Goal: Navigation & Orientation: Find specific page/section

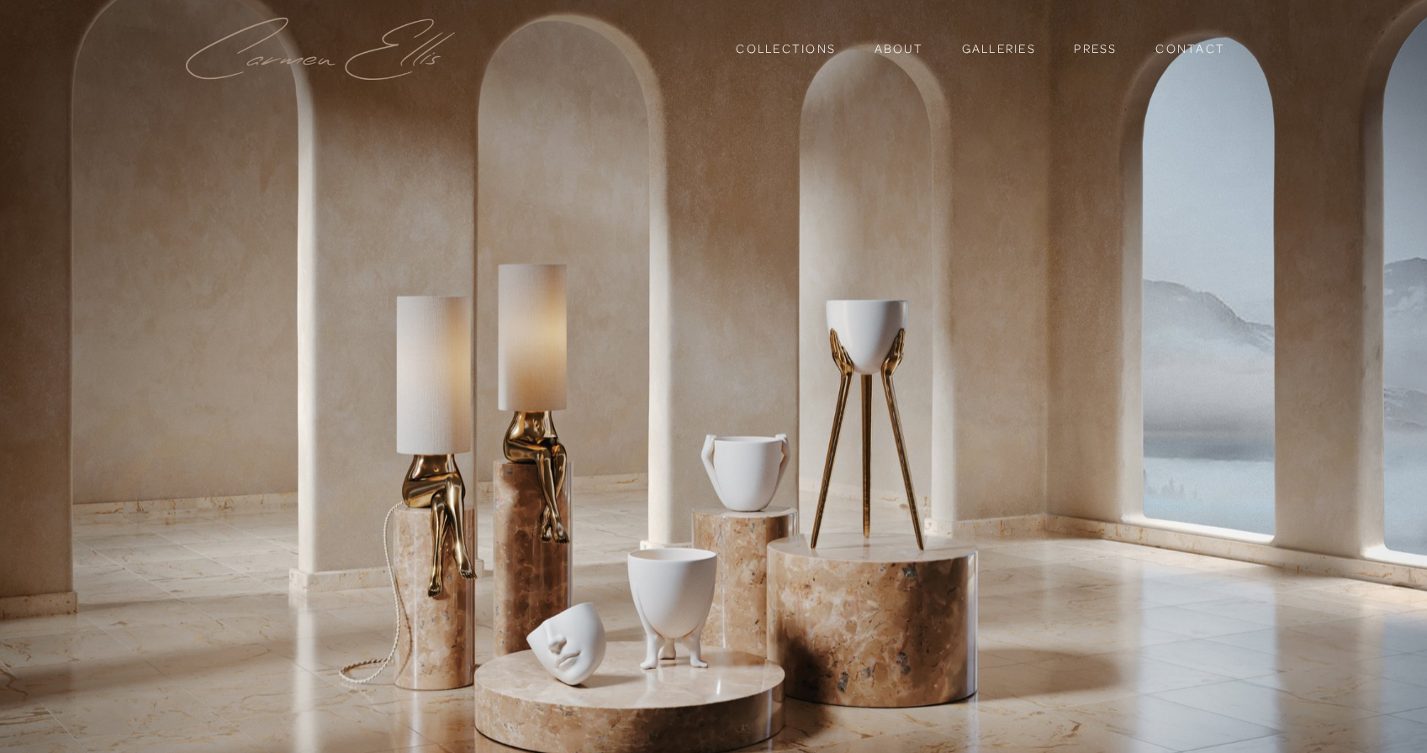
scroll to position [24, 0]
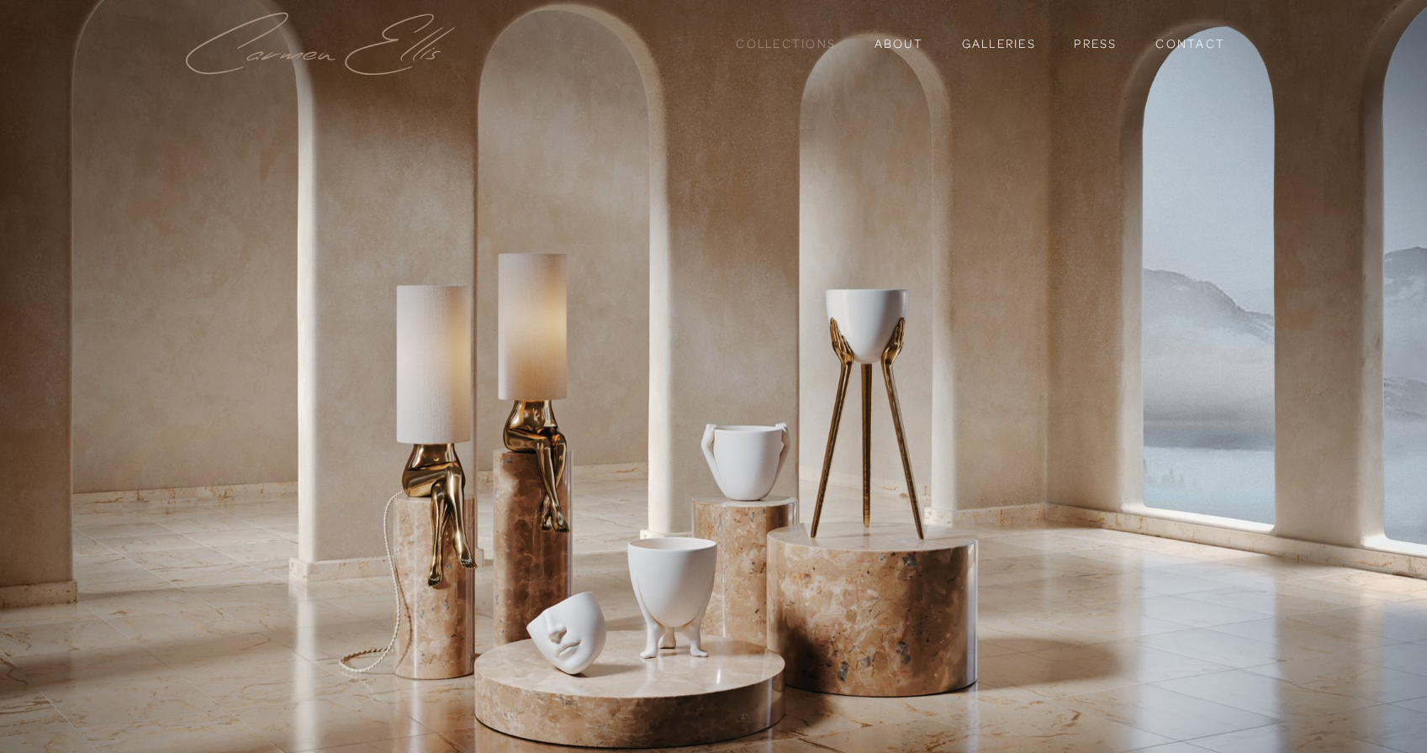
click at [783, 45] on link "Collections" at bounding box center [786, 43] width 100 height 29
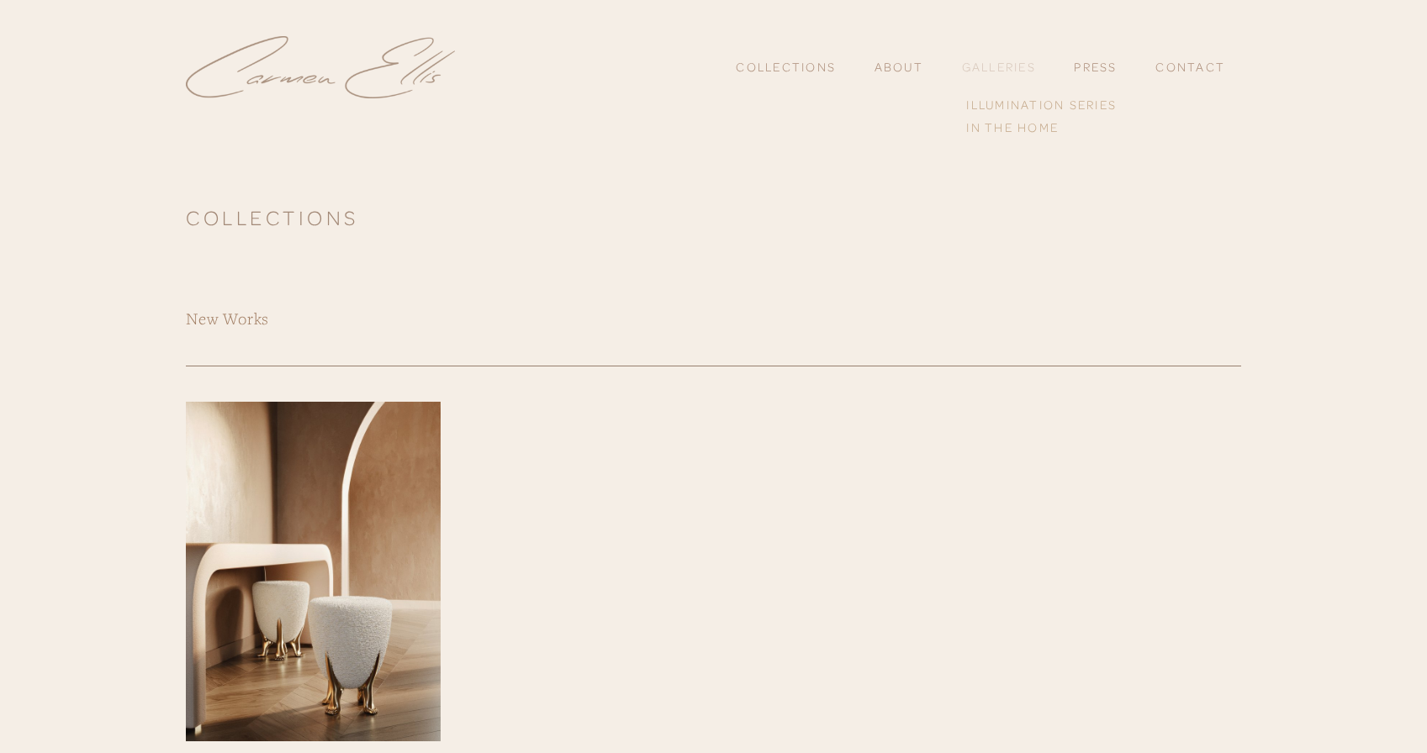
click at [1019, 65] on link "Galleries" at bounding box center [999, 66] width 74 height 15
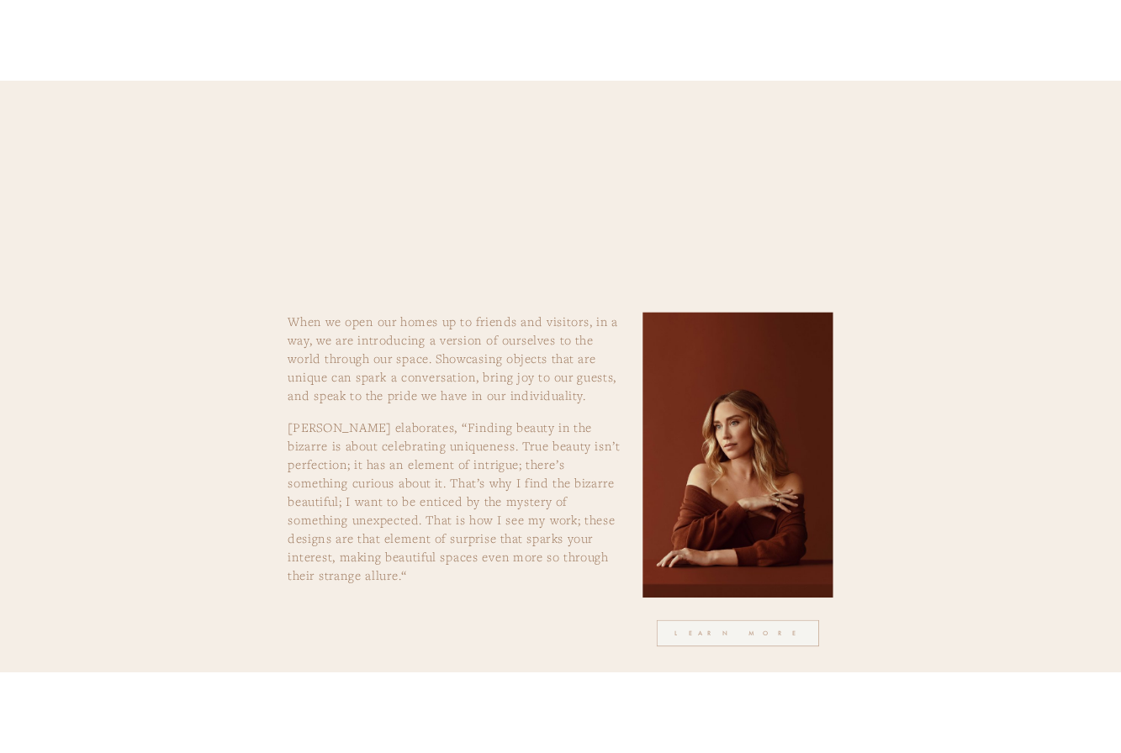
scroll to position [5368, 0]
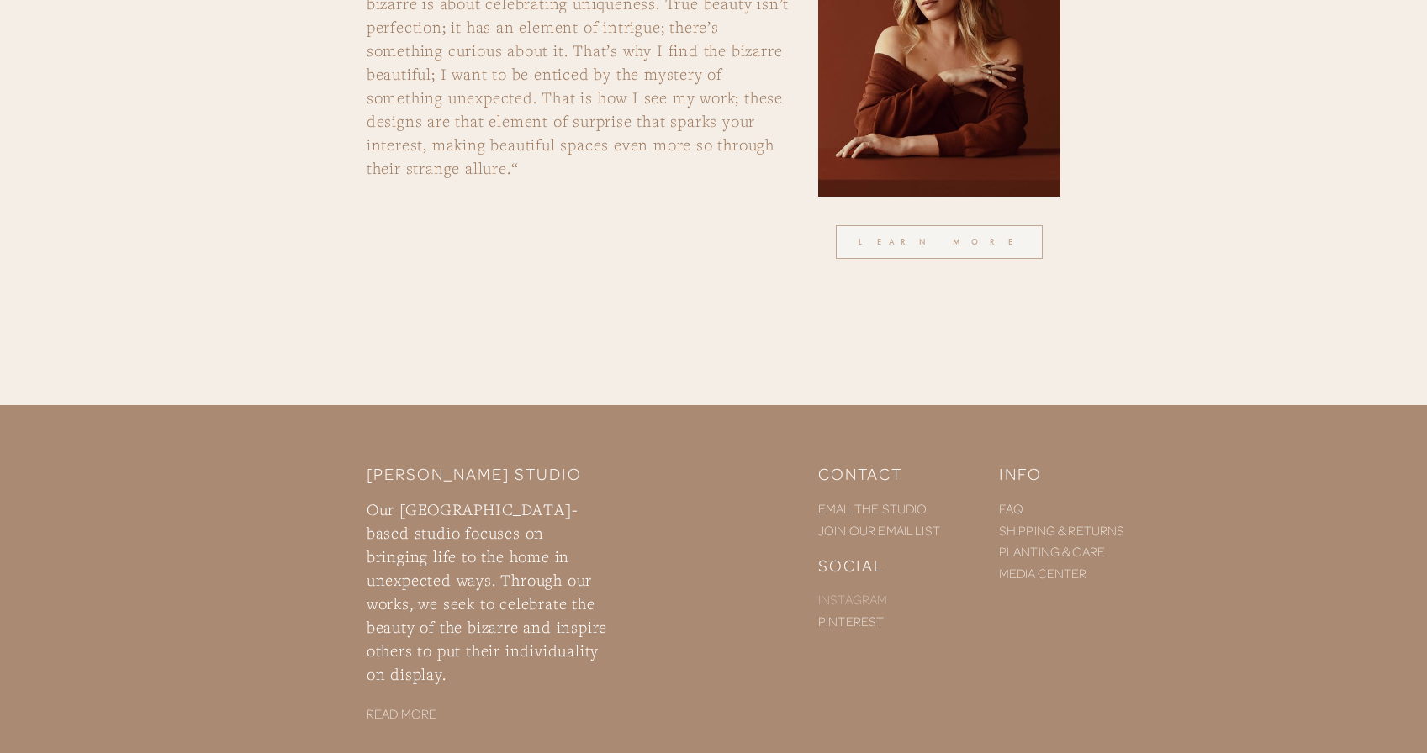
click at [851, 603] on link "INSTAGRAM" at bounding box center [852, 599] width 69 height 17
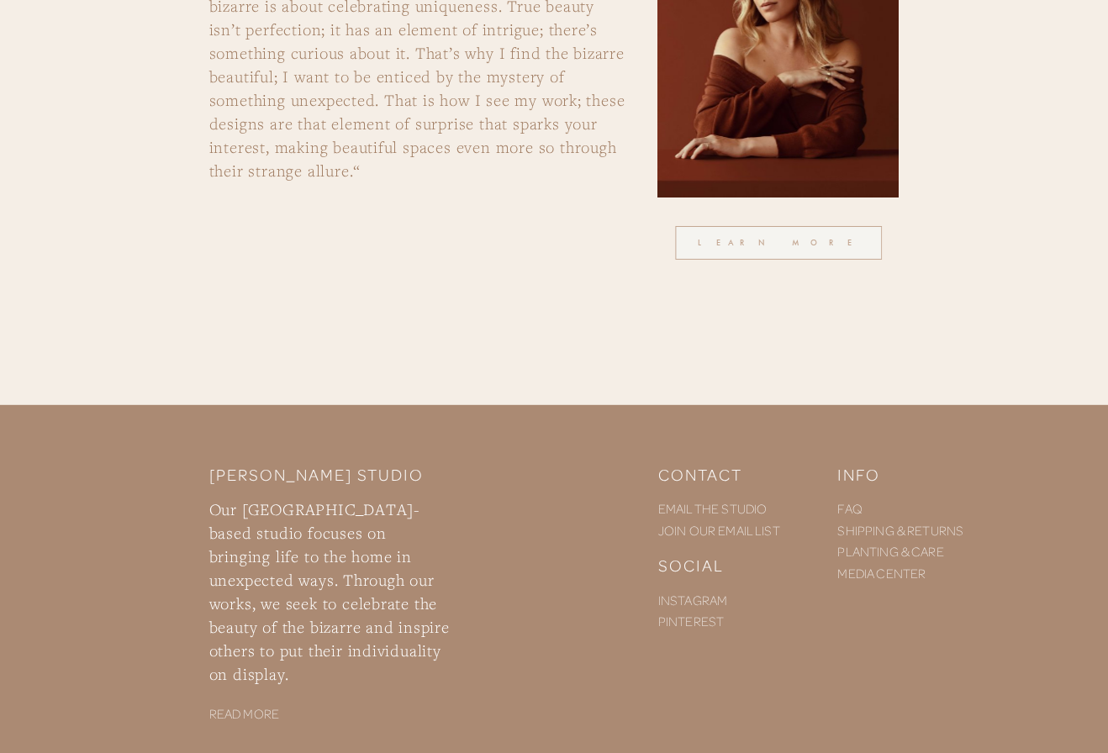
scroll to position [5343, 0]
